Goal: Contribute content: Contribute content

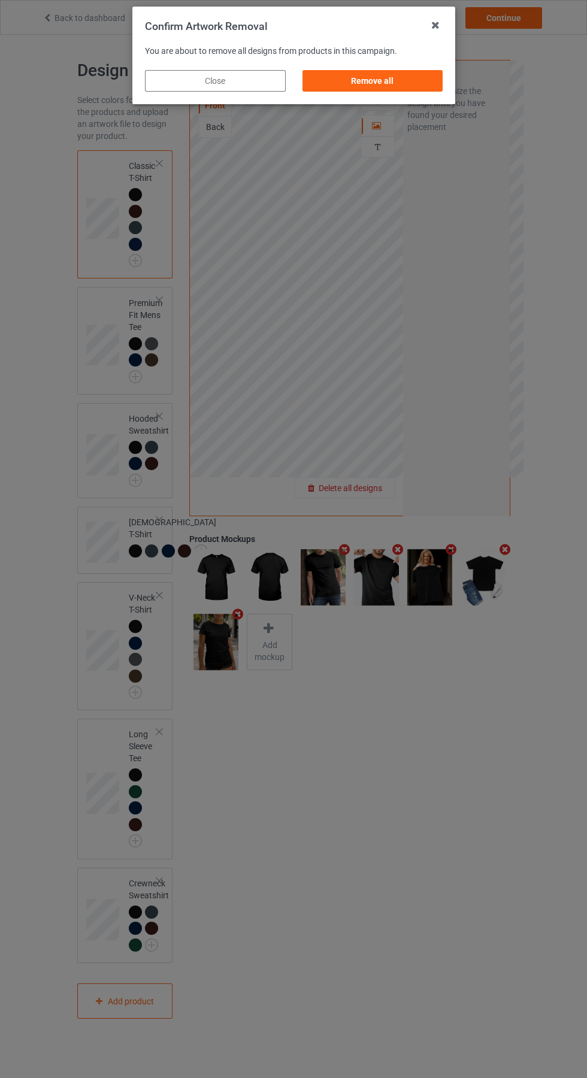
click at [373, 81] on div "Remove all" at bounding box center [372, 81] width 141 height 22
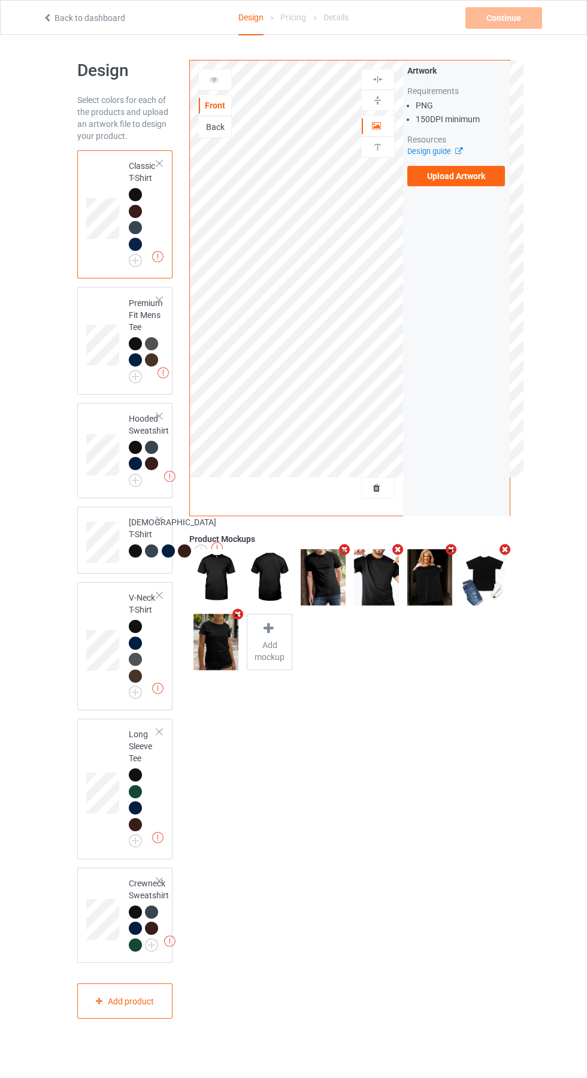
click at [479, 179] on label "Upload Artwork" at bounding box center [456, 176] width 98 height 20
click at [0, 0] on input "Upload Artwork" at bounding box center [0, 0] width 0 height 0
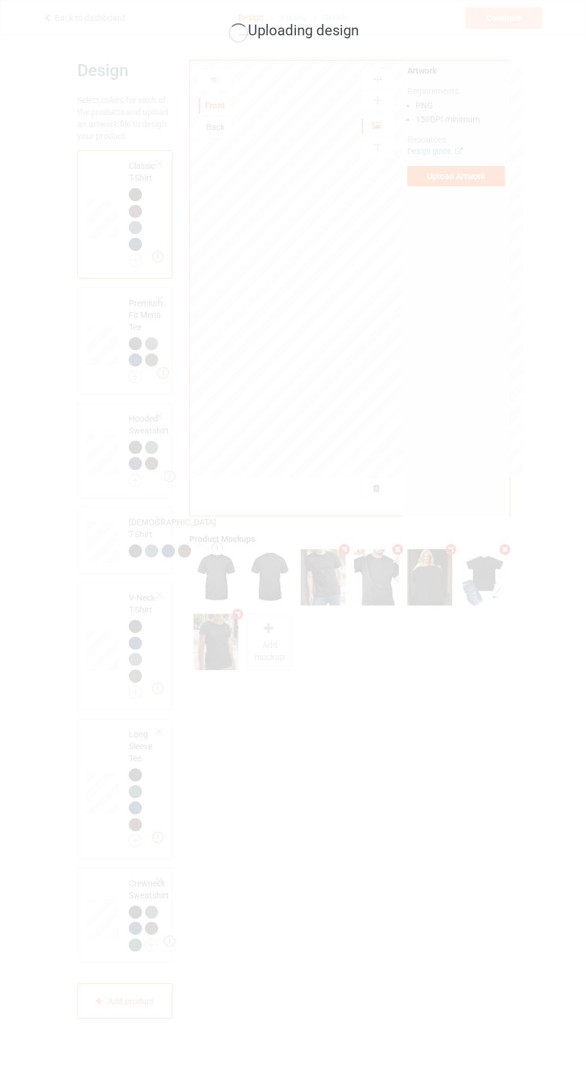
click at [34, 500] on div "Uploading design" at bounding box center [293, 539] width 587 height 1078
click at [43, 479] on div "Uploading design" at bounding box center [293, 539] width 587 height 1078
click at [42, 522] on div "Uploading design" at bounding box center [293, 539] width 587 height 1078
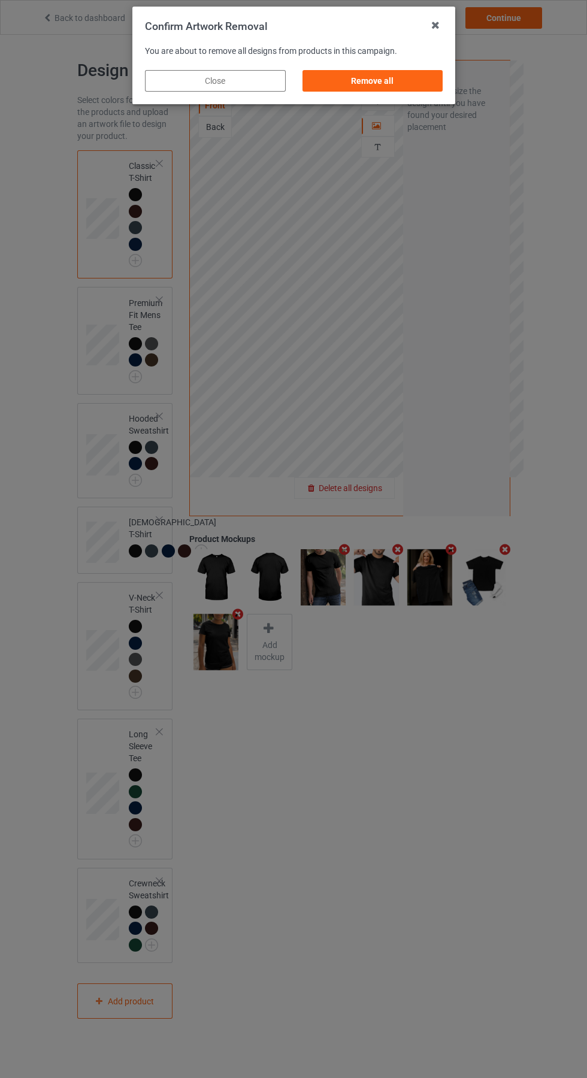
click at [377, 81] on div "Remove all" at bounding box center [372, 81] width 141 height 22
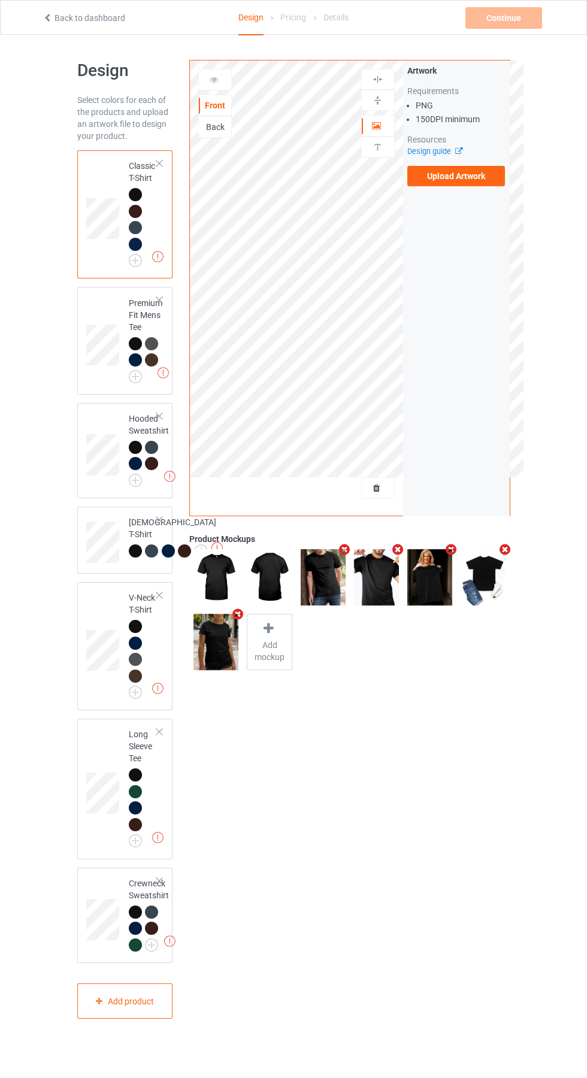
click at [486, 180] on label "Upload Artwork" at bounding box center [456, 176] width 98 height 20
click at [0, 0] on input "Upload Artwork" at bounding box center [0, 0] width 0 height 0
